Goal: Information Seeking & Learning: Learn about a topic

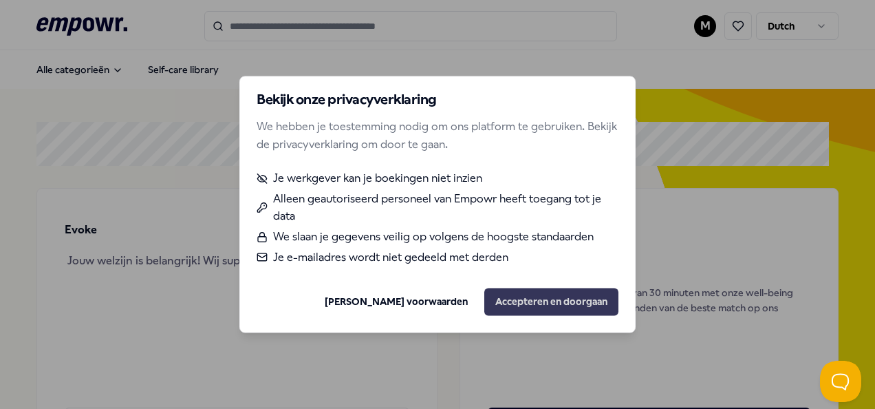
click at [553, 304] on button "Accepteren en doorgaan" at bounding box center [551, 302] width 134 height 28
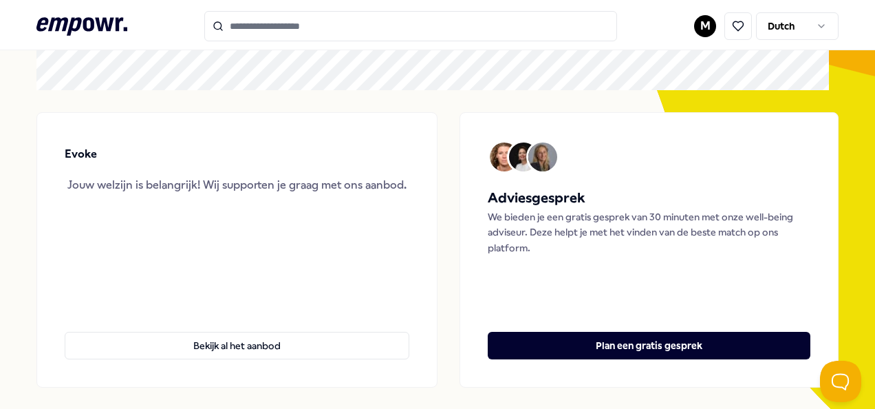
scroll to position [23, 0]
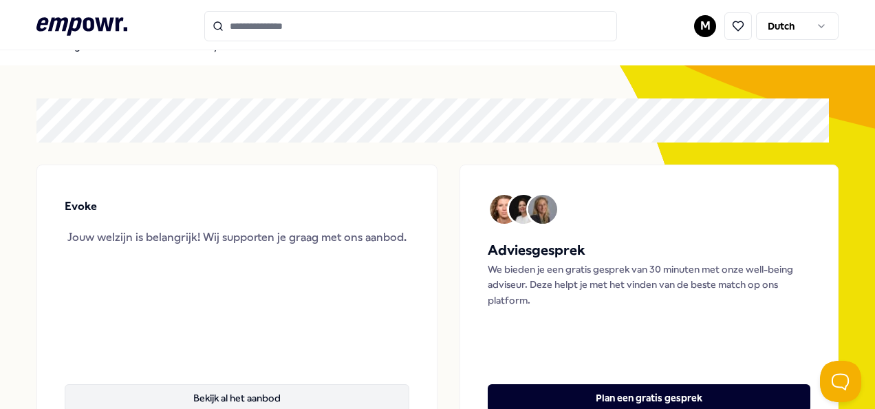
click at [347, 391] on button "Bekijk al het aanbod" at bounding box center [237, 398] width 345 height 28
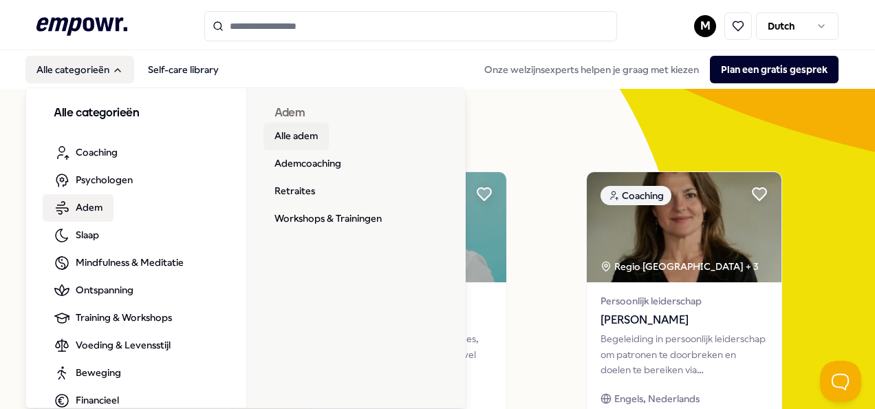
click at [319, 133] on link "Alle adem" at bounding box center [295, 136] width 65 height 28
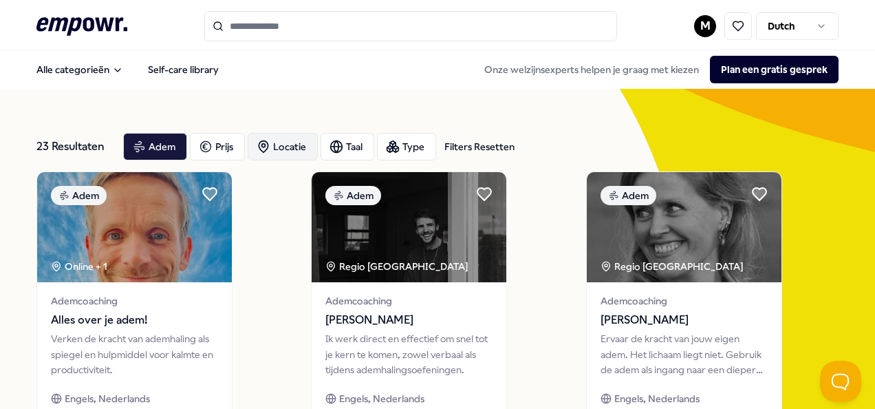
click at [272, 138] on div "Locatie" at bounding box center [283, 147] width 70 height 28
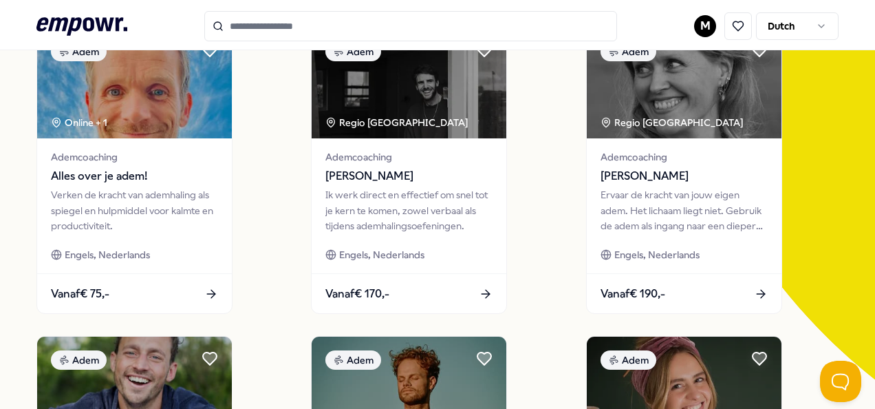
scroll to position [144, 0]
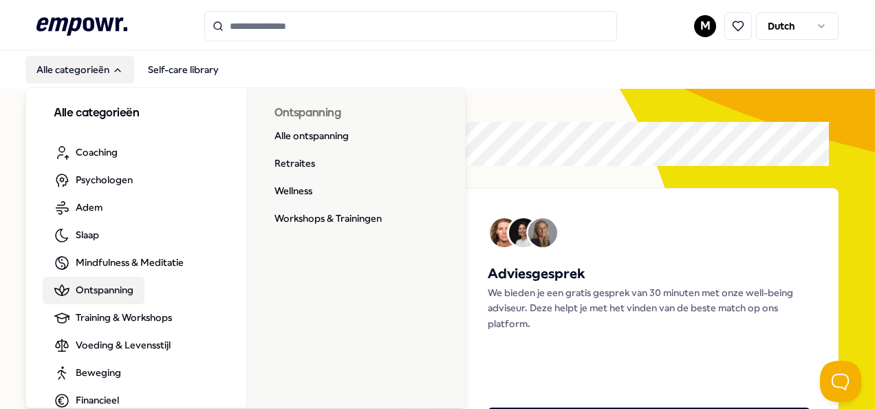
click at [127, 290] on span "Ontspanning" at bounding box center [105, 289] width 58 height 15
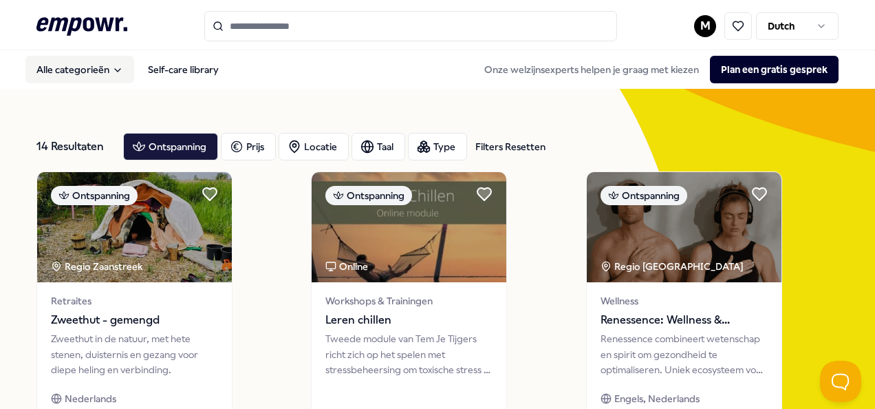
scroll to position [52, 0]
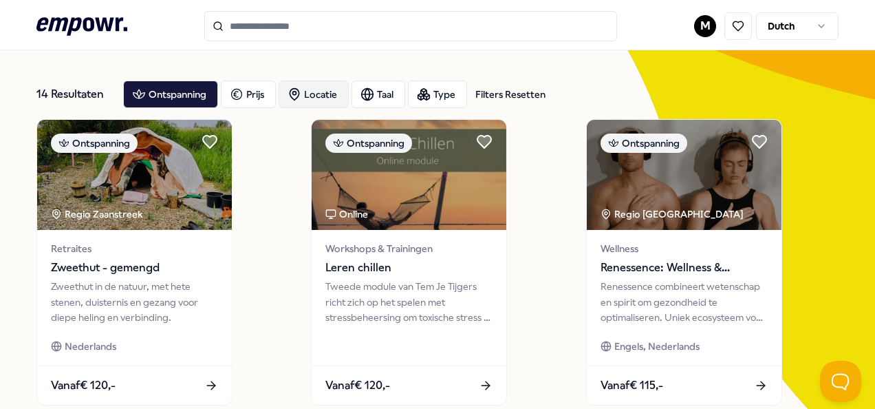
click at [319, 90] on div "Locatie" at bounding box center [314, 94] width 70 height 28
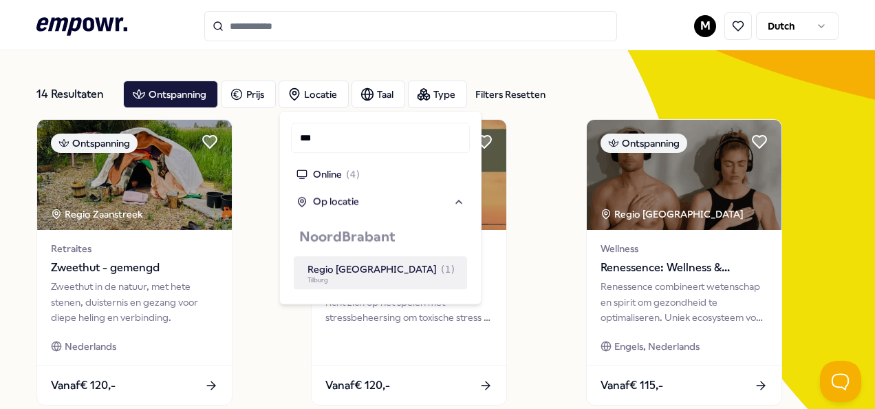
type input "***"
click at [395, 267] on div "Regio [GEOGRAPHIC_DATA] ( 1 )" at bounding box center [381, 268] width 147 height 15
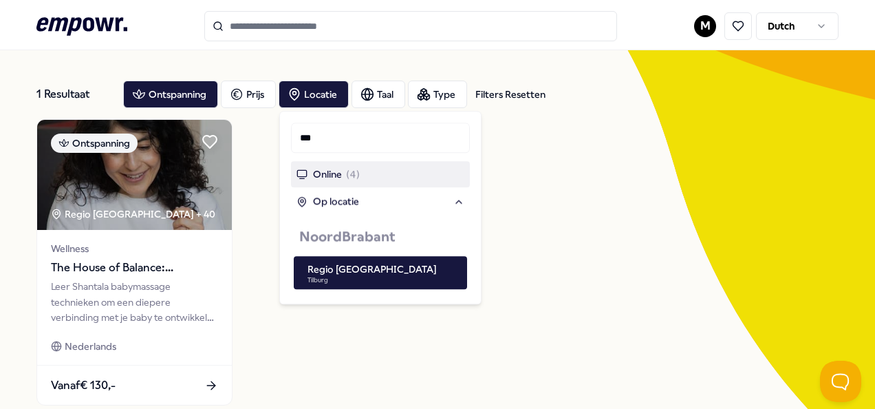
drag, startPoint x: 340, startPoint y: 142, endPoint x: 283, endPoint y: 159, distance: 59.0
click at [283, 159] on div "Locatie *** Online ( 4 ) Op locatie [GEOGRAPHIC_DATA] [GEOGRAPHIC_DATA] [GEOGRA…" at bounding box center [380, 207] width 202 height 193
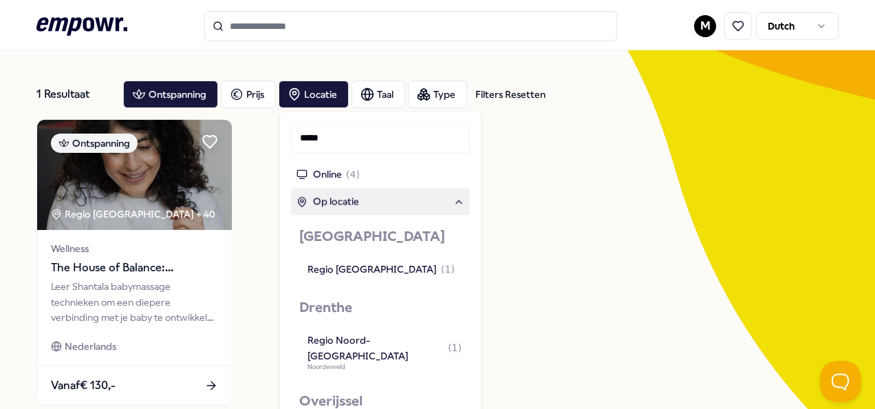
type input "*****"
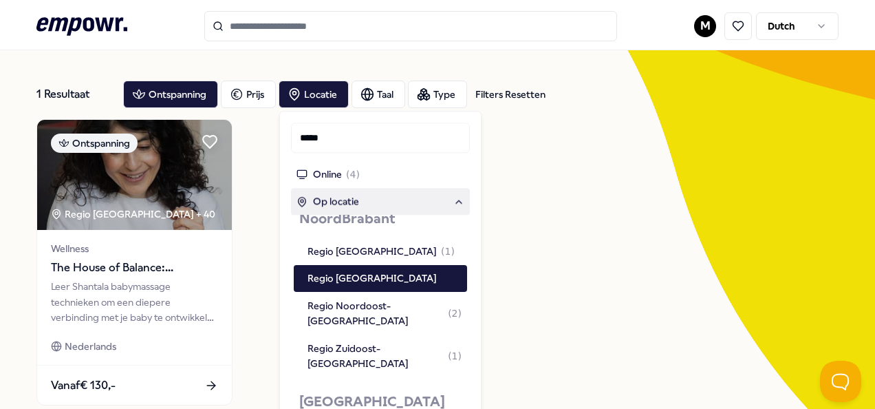
scroll to position [662, 0]
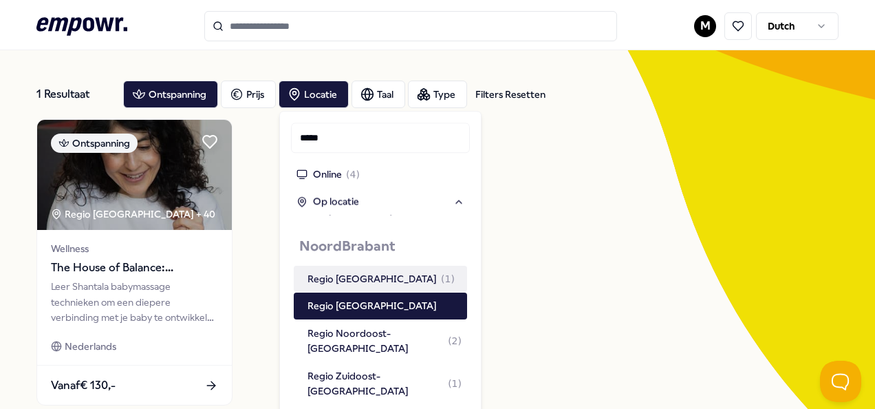
click at [388, 271] on div "Regio [GEOGRAPHIC_DATA] ( 1 )" at bounding box center [381, 278] width 147 height 15
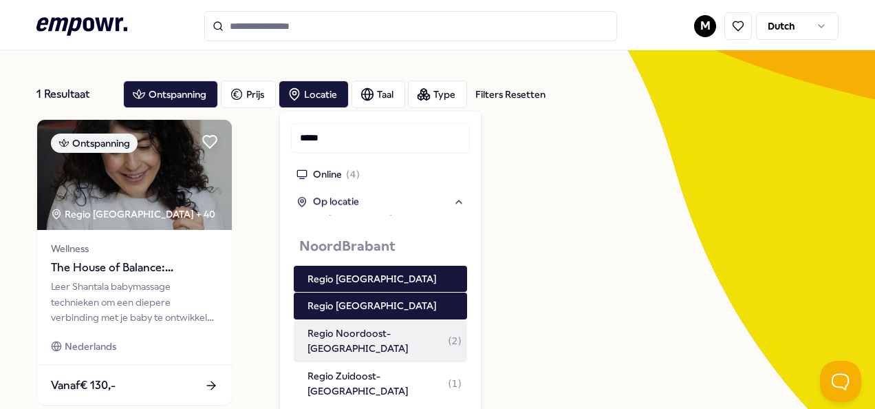
click at [394, 327] on div "Regio Noordoost-[GEOGRAPHIC_DATA] ( 2 )" at bounding box center [385, 340] width 154 height 31
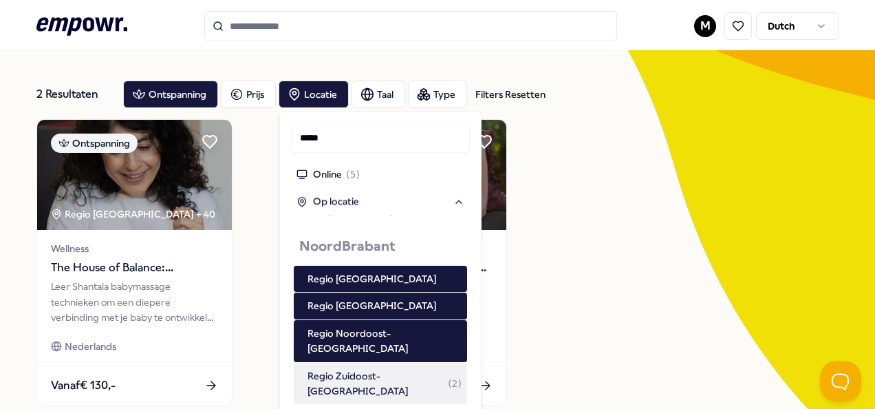
click at [405, 374] on div "Regio Zuidoost-[GEOGRAPHIC_DATA] ( 2 )" at bounding box center [385, 383] width 154 height 31
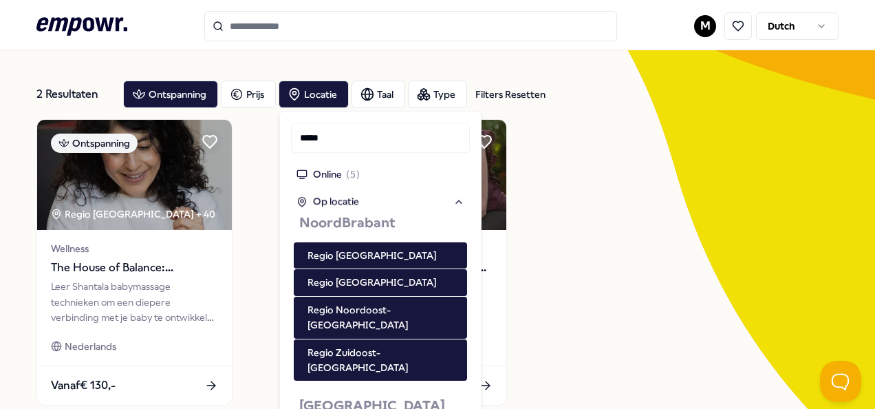
scroll to position [687, 0]
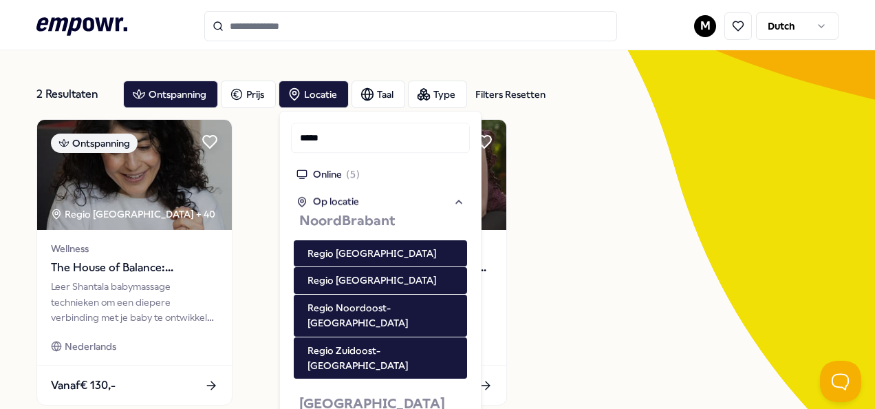
click at [691, 327] on div "Ontspanning Regio [GEOGRAPHIC_DATA] + 40 Wellness The House of Balance: Babymas…" at bounding box center [437, 262] width 802 height 286
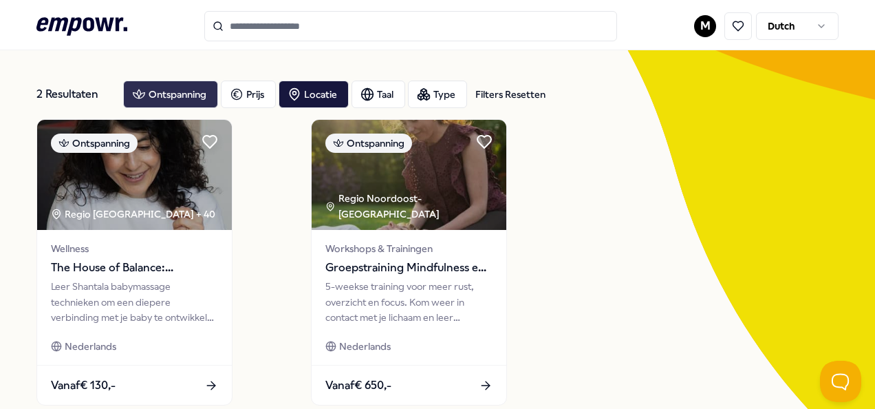
click at [186, 87] on div "Ontspanning" at bounding box center [170, 94] width 95 height 28
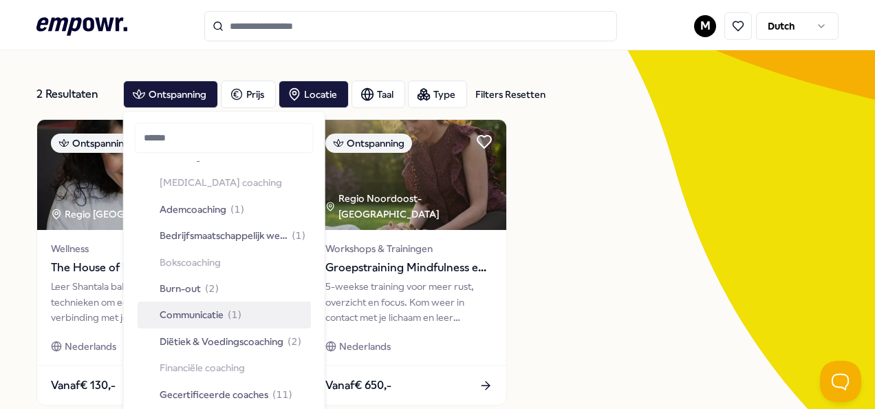
scroll to position [0, 0]
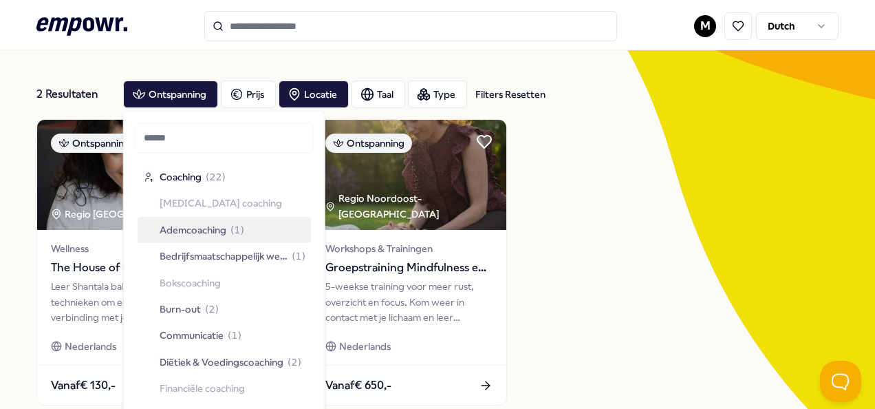
click at [233, 227] on span "( 1 )" at bounding box center [237, 229] width 14 height 15
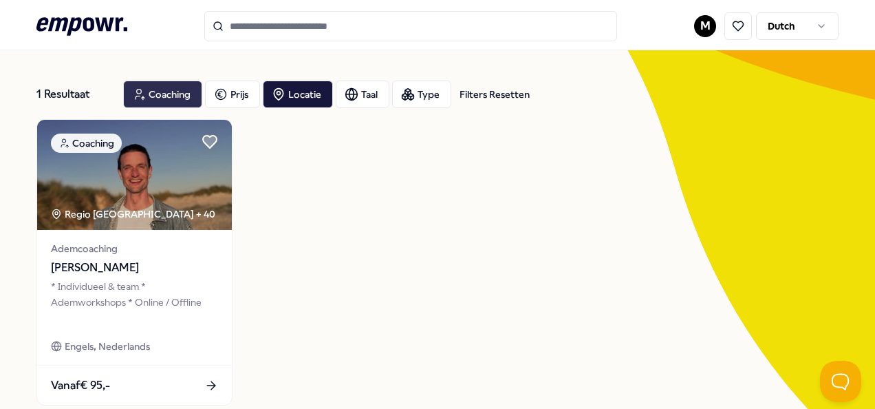
click at [191, 96] on div "Coaching" at bounding box center [162, 94] width 79 height 28
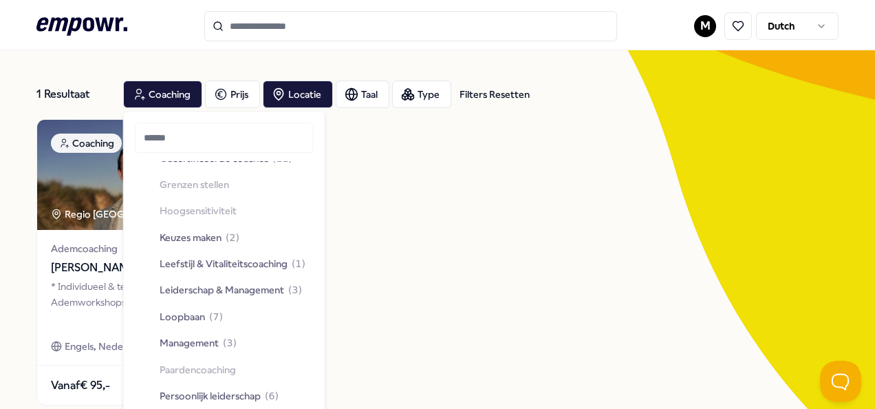
scroll to position [281, 0]
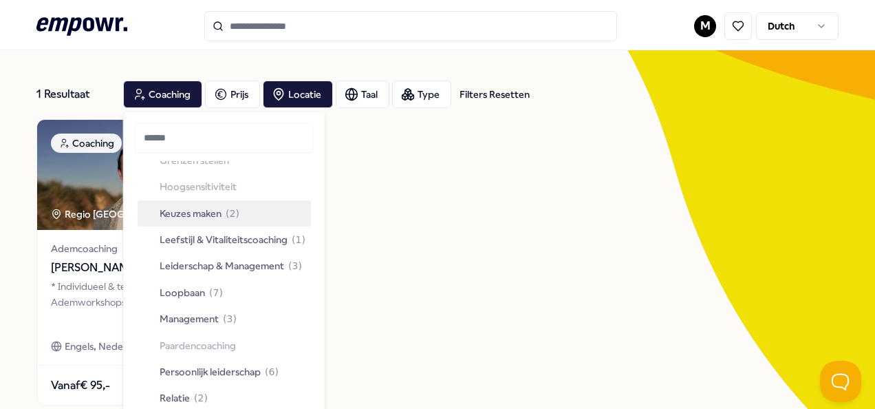
click at [172, 206] on span "Keuzes maken" at bounding box center [191, 213] width 62 height 15
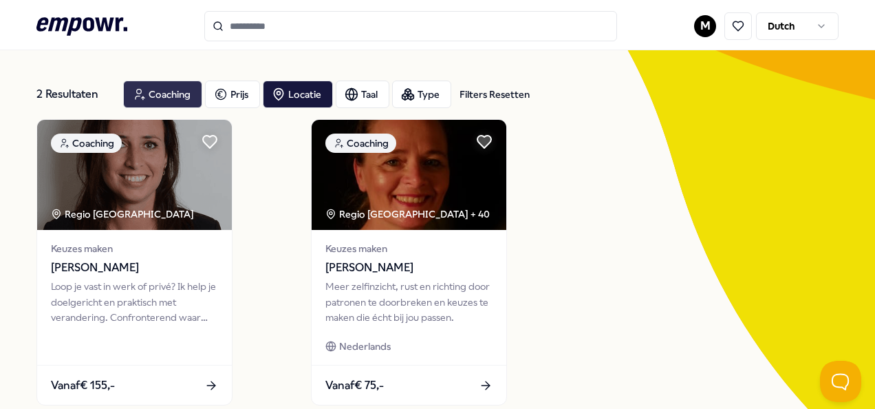
click at [169, 89] on div "Coaching" at bounding box center [162, 94] width 79 height 28
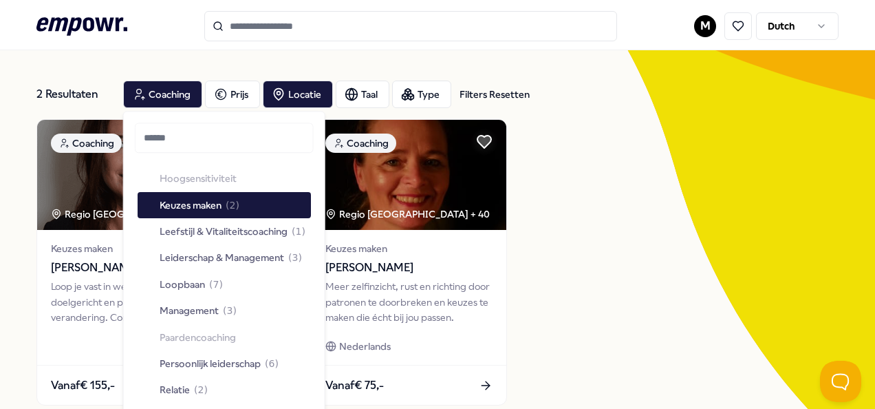
scroll to position [325, 0]
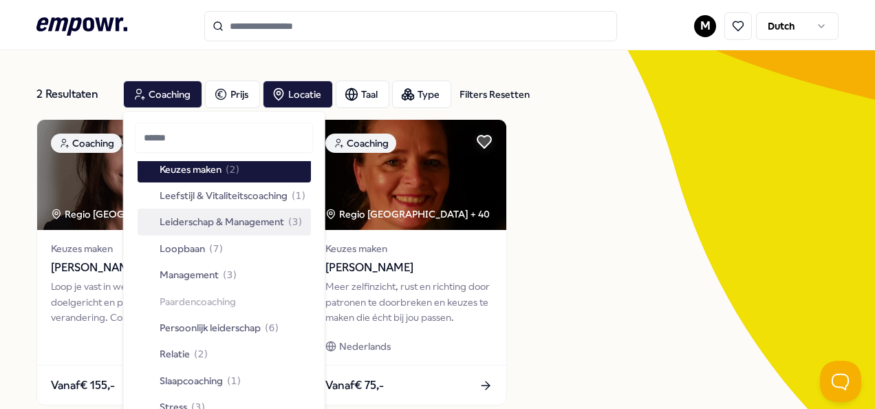
click at [230, 217] on span "Leiderschap & Management" at bounding box center [222, 222] width 125 height 15
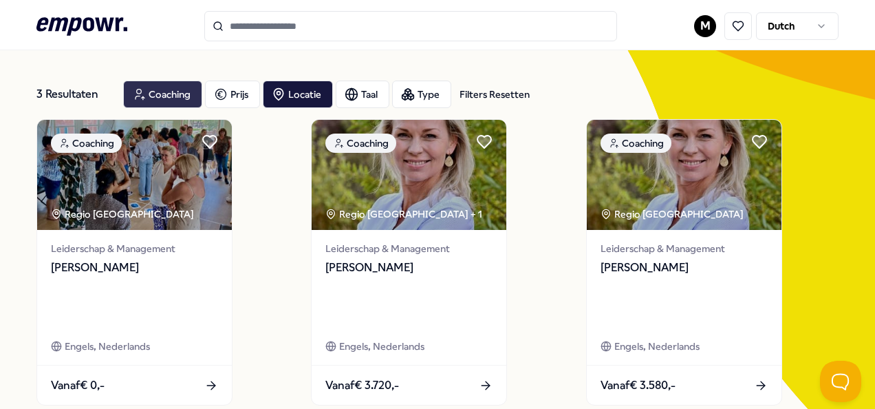
click at [186, 95] on div "Coaching" at bounding box center [162, 94] width 79 height 28
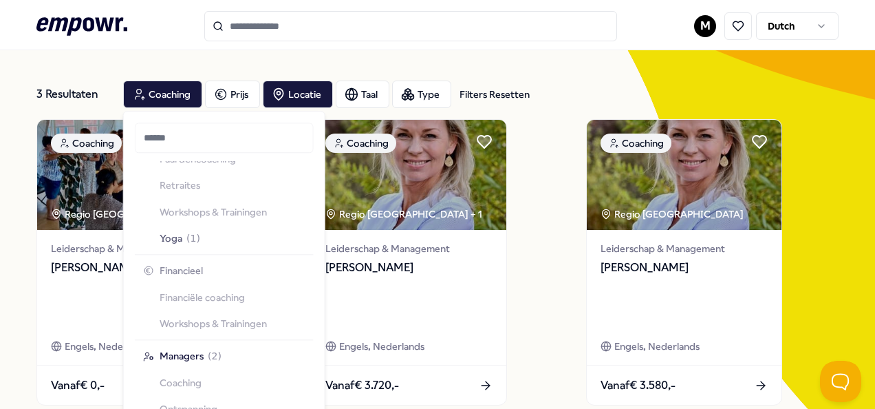
scroll to position [1947, 0]
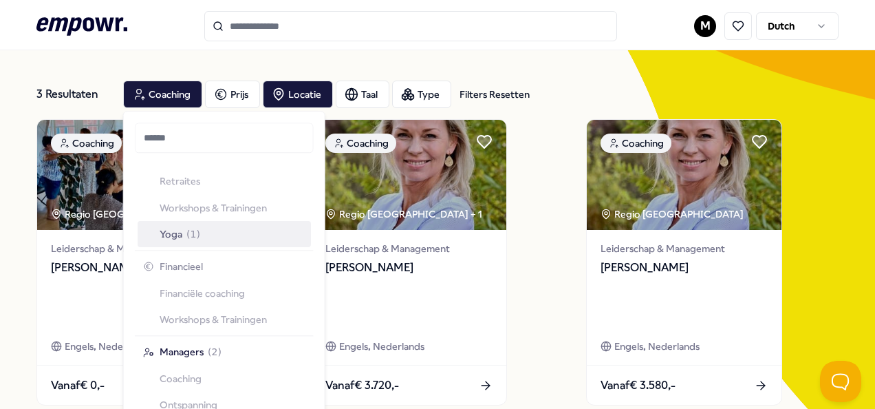
click at [175, 230] on span "Yoga" at bounding box center [171, 233] width 23 height 15
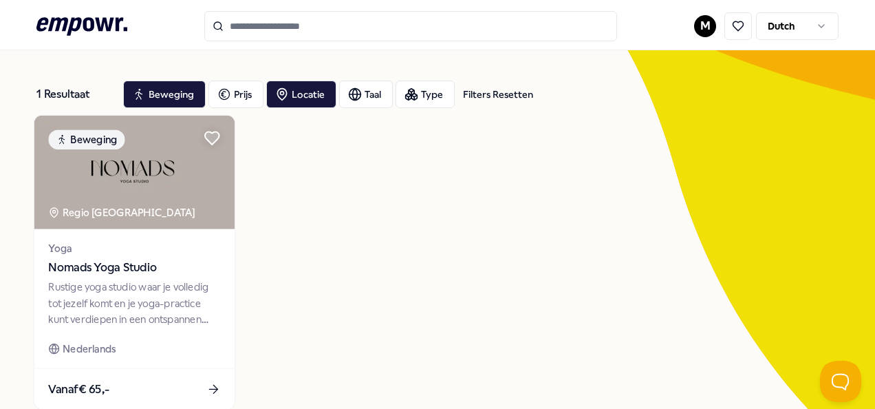
click at [113, 359] on div "Yoga Nomads Yoga Studio Rustige yoga studio waar je volledig tot jezelf komt en…" at bounding box center [134, 298] width 200 height 139
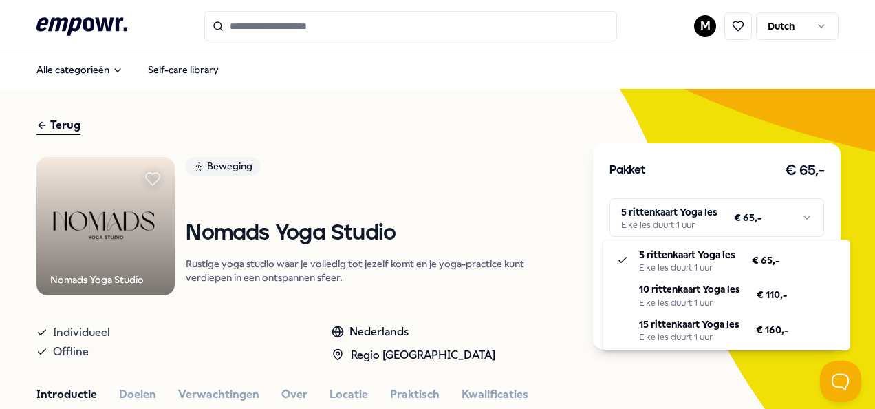
click at [790, 219] on html ".empowr-logo_svg__cls-1{fill:#03032f} M Dutch Alle categorieën Self-care librar…" at bounding box center [437, 204] width 875 height 409
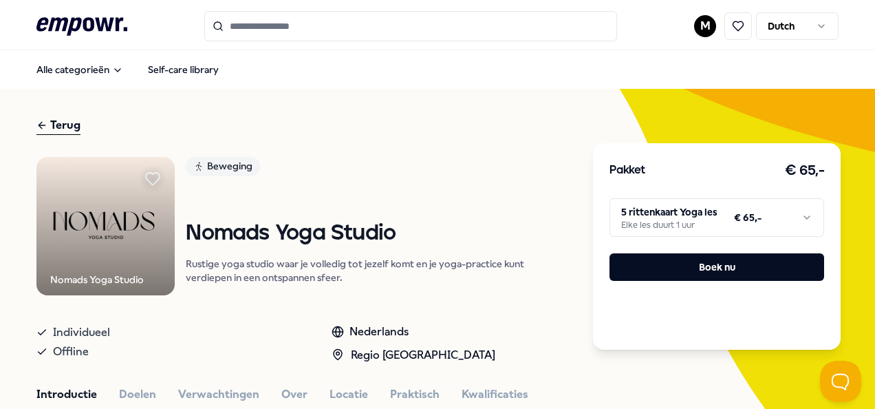
click at [790, 219] on html ".empowr-logo_svg__cls-1{fill:#03032f} M Dutch Alle categorieën Self-care librar…" at bounding box center [437, 204] width 875 height 409
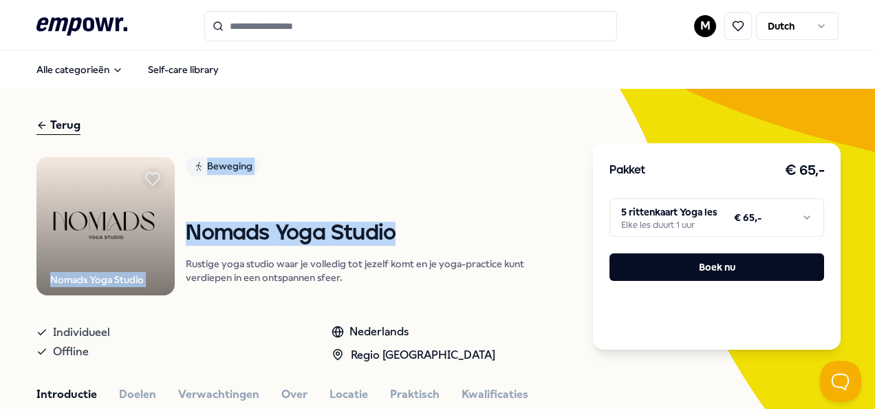
drag, startPoint x: 405, startPoint y: 228, endPoint x: 176, endPoint y: 241, distance: 229.4
click at [176, 241] on div "Nomads Yoga Studio Beweging Nomads Yoga Studio Rustige yoga studio waar je voll…" at bounding box center [303, 226] width 535 height 138
drag, startPoint x: 176, startPoint y: 241, endPoint x: 344, endPoint y: 159, distance: 186.8
click at [344, 159] on link "Beweging" at bounding box center [378, 169] width 385 height 24
drag, startPoint x: 405, startPoint y: 236, endPoint x: 189, endPoint y: 234, distance: 216.0
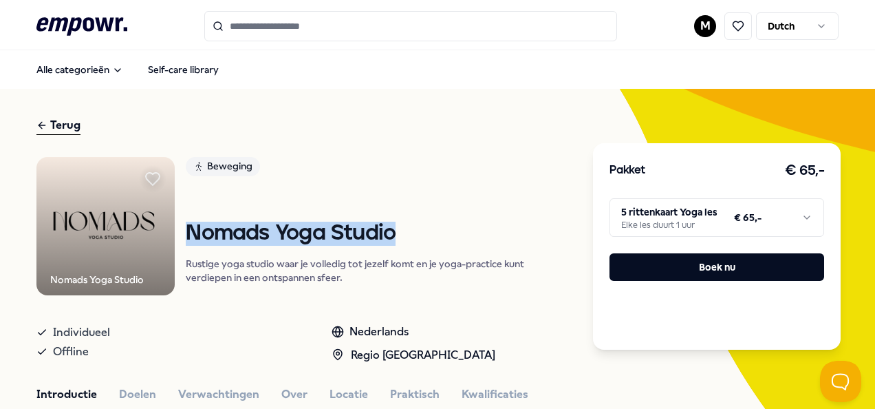
click at [189, 234] on h1 "Nomads Yoga Studio" at bounding box center [378, 234] width 385 height 24
copy h1 "Nomads Yoga Studio"
